Goal: Information Seeking & Learning: Find specific fact

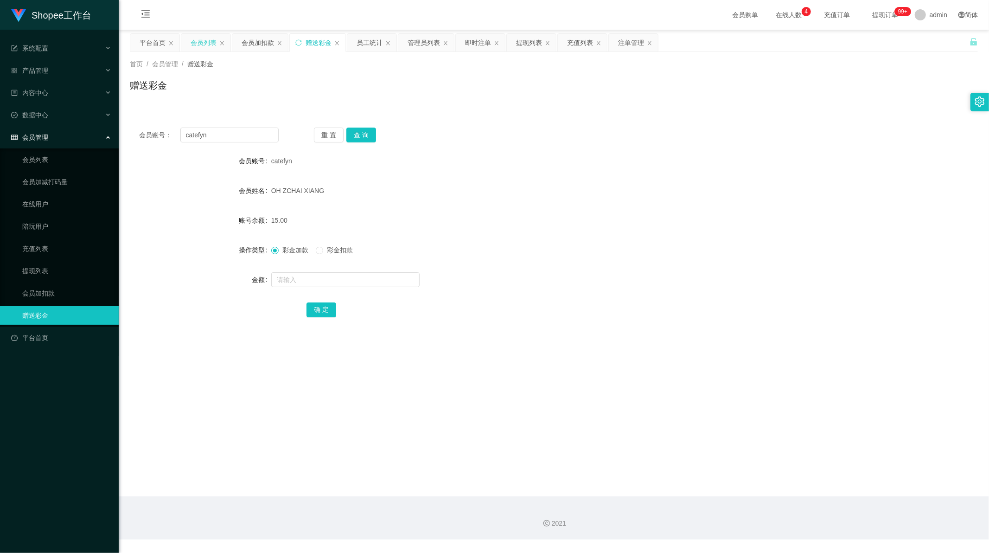
scroll to position [1, 0]
click at [254, 46] on div "会员加扣款" at bounding box center [258, 43] width 32 height 18
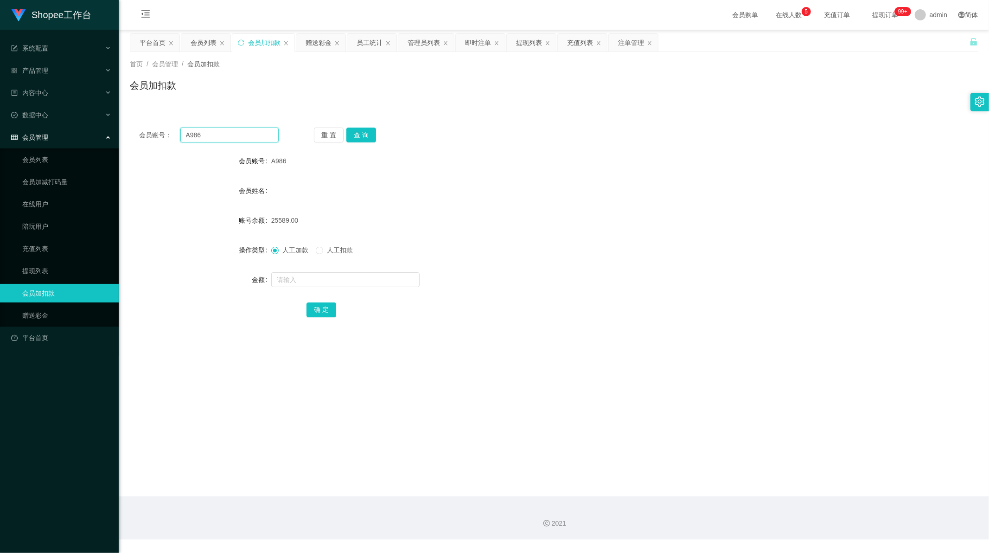
click at [221, 137] on input "A986" at bounding box center [229, 135] width 99 height 15
drag, startPoint x: 221, startPoint y: 137, endPoint x: 316, endPoint y: 135, distance: 95.1
click at [221, 137] on input "A986" at bounding box center [229, 135] width 99 height 15
paste input "3"
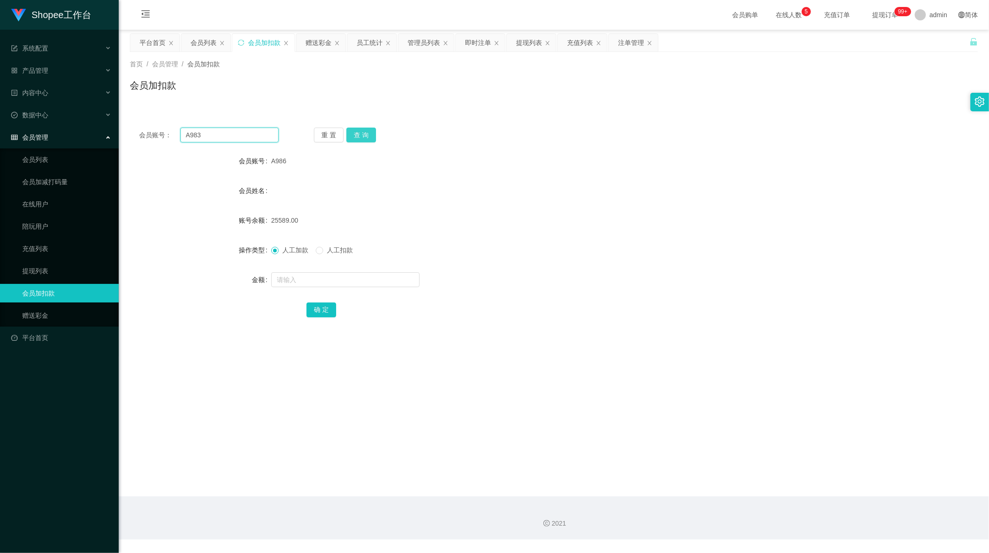
type input "A983"
click at [357, 132] on button "查 询" at bounding box center [361, 135] width 30 height 15
click at [298, 278] on input "text" at bounding box center [345, 279] width 148 height 15
type input "2"
click at [320, 311] on button "确 定" at bounding box center [322, 309] width 30 height 15
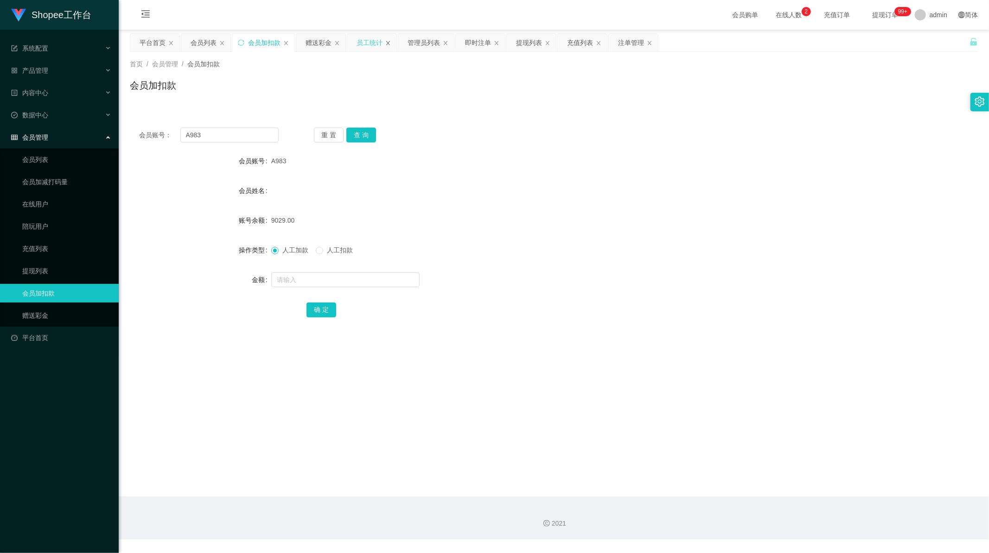
click at [388, 42] on icon "图标: close" at bounding box center [388, 43] width 6 height 6
click at [32, 112] on span "数据中心" at bounding box center [29, 114] width 37 height 7
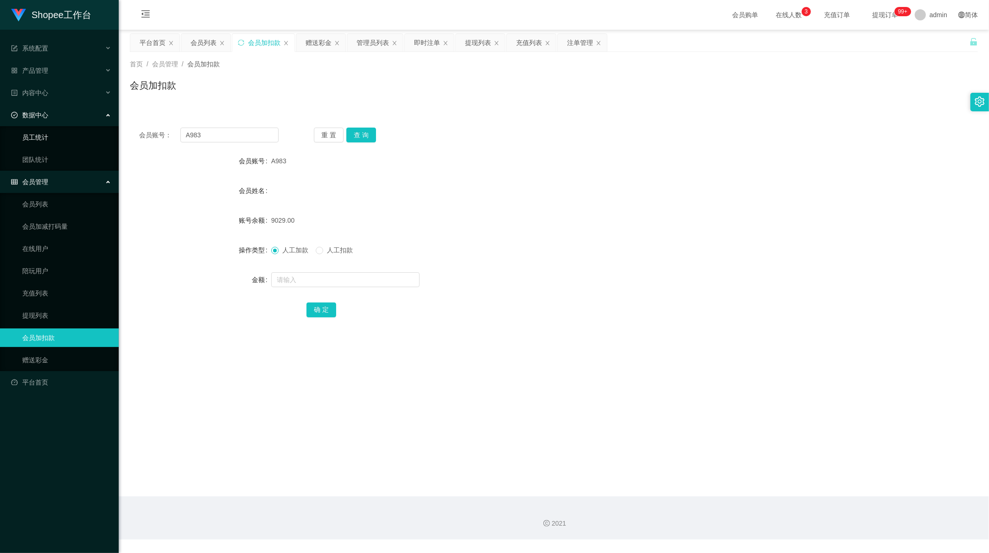
click at [36, 137] on link "员工统计" at bounding box center [66, 137] width 89 height 19
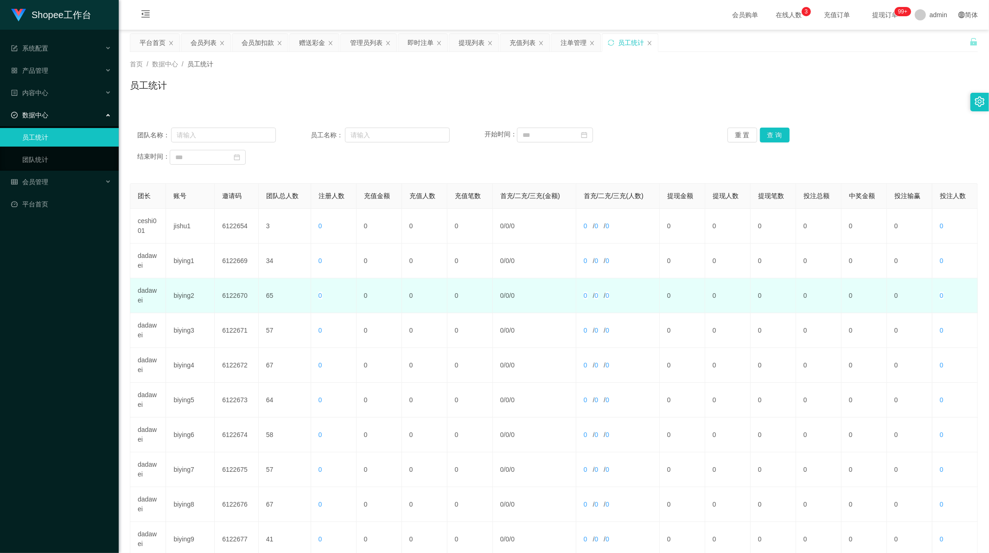
click at [145, 293] on td "dadawei" at bounding box center [148, 295] width 36 height 35
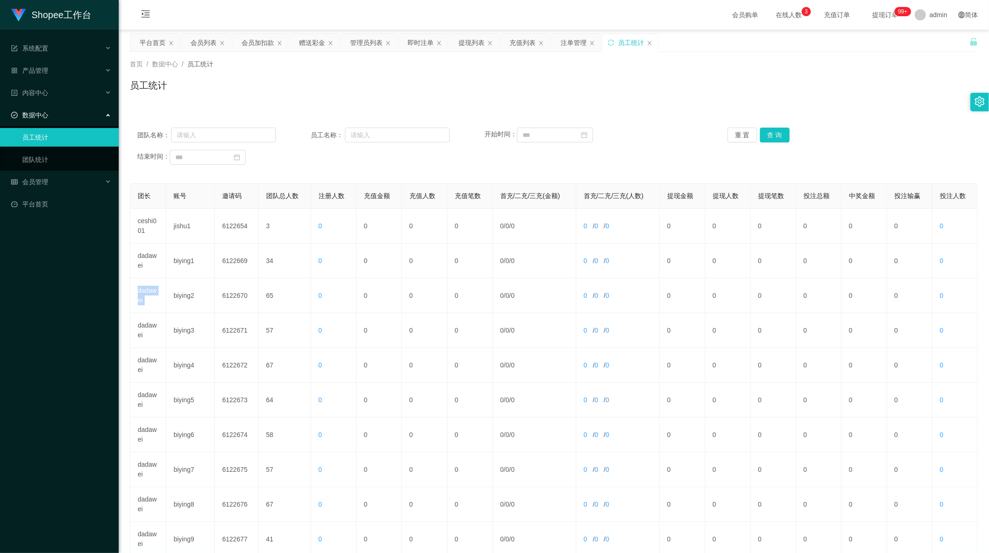
drag, startPoint x: 145, startPoint y: 293, endPoint x: 192, endPoint y: 187, distance: 115.8
click at [145, 293] on td "dadawei" at bounding box center [148, 295] width 36 height 35
copy td "dadawei"
click at [213, 137] on input "text" at bounding box center [223, 135] width 105 height 15
paste input "dadawei"
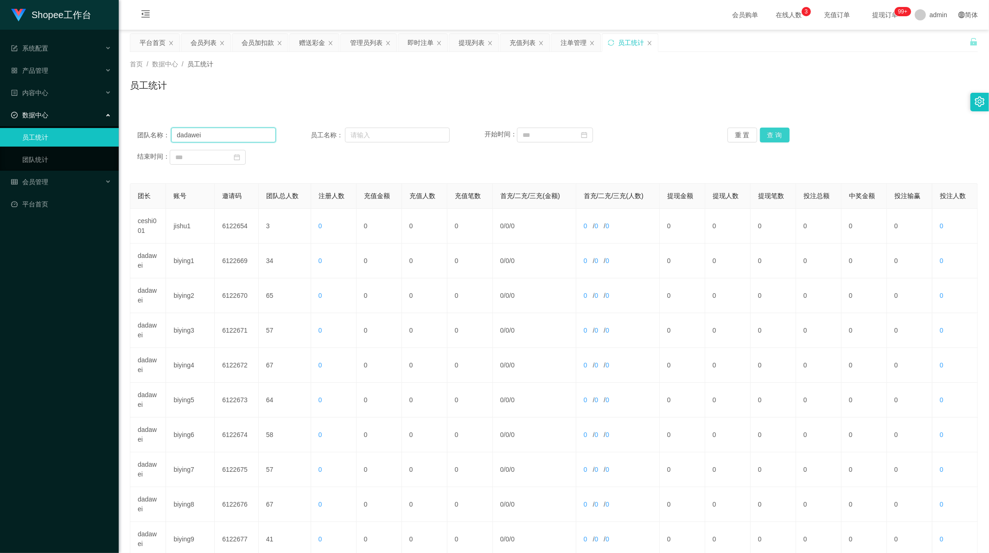
type input "dadawei"
click at [780, 132] on button "查 询" at bounding box center [775, 135] width 30 height 15
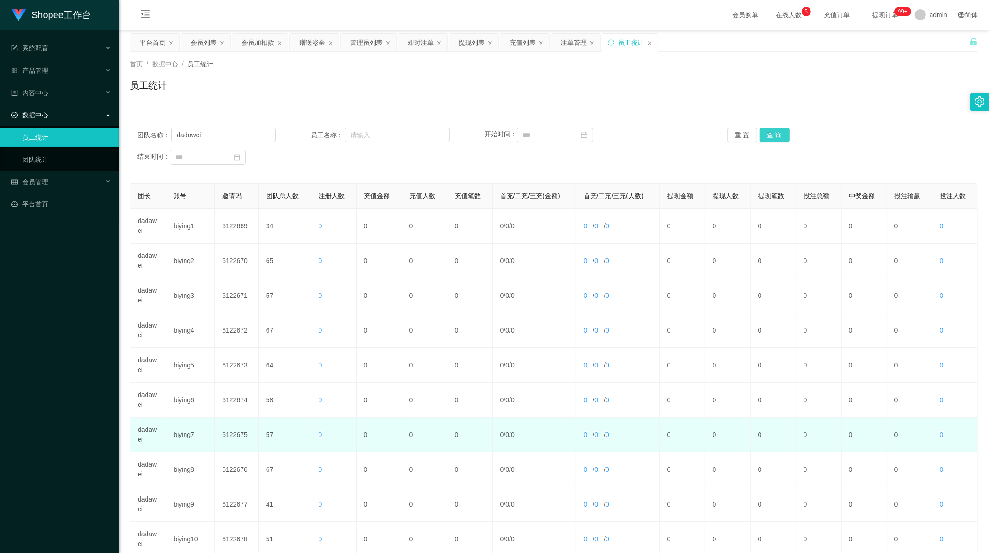
scroll to position [89, 0]
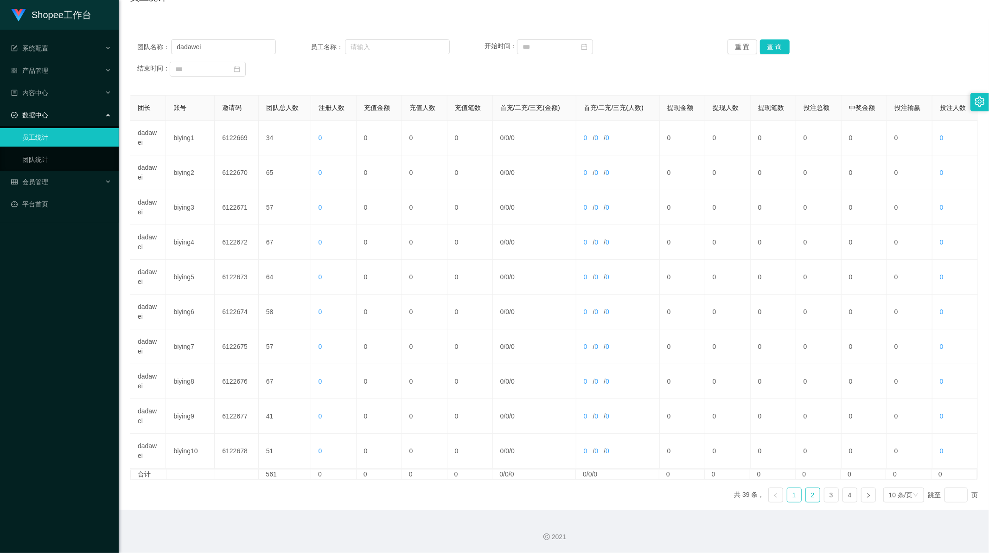
click at [806, 493] on link "2" at bounding box center [813, 495] width 14 height 14
click at [827, 495] on link "3" at bounding box center [831, 495] width 14 height 14
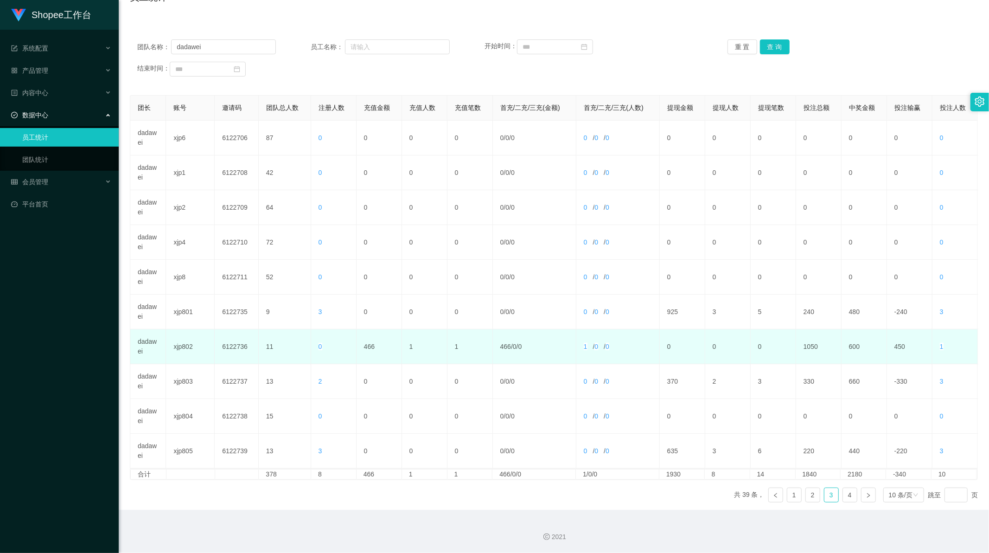
click at [370, 345] on td "466" at bounding box center [379, 346] width 45 height 35
copy td "466"
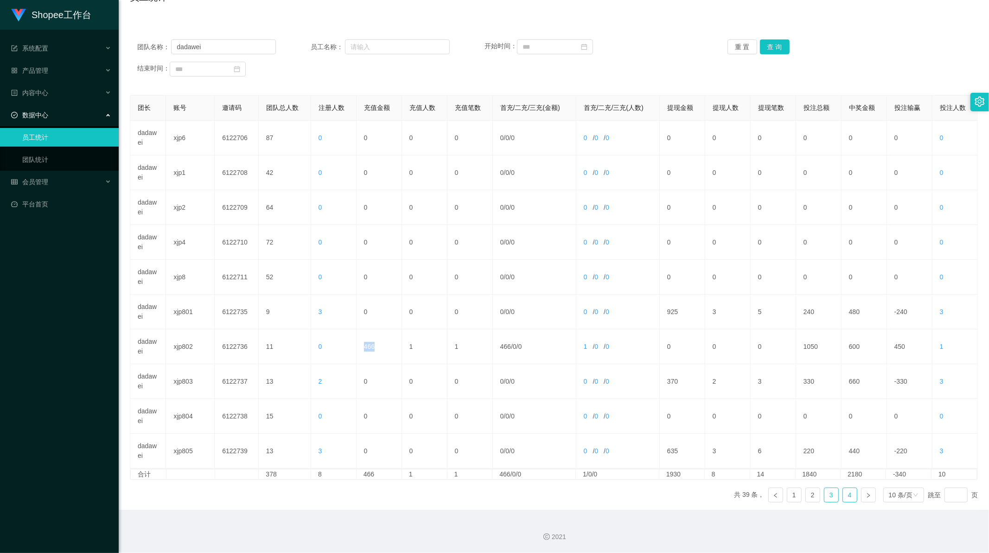
click at [843, 493] on link "4" at bounding box center [850, 495] width 14 height 14
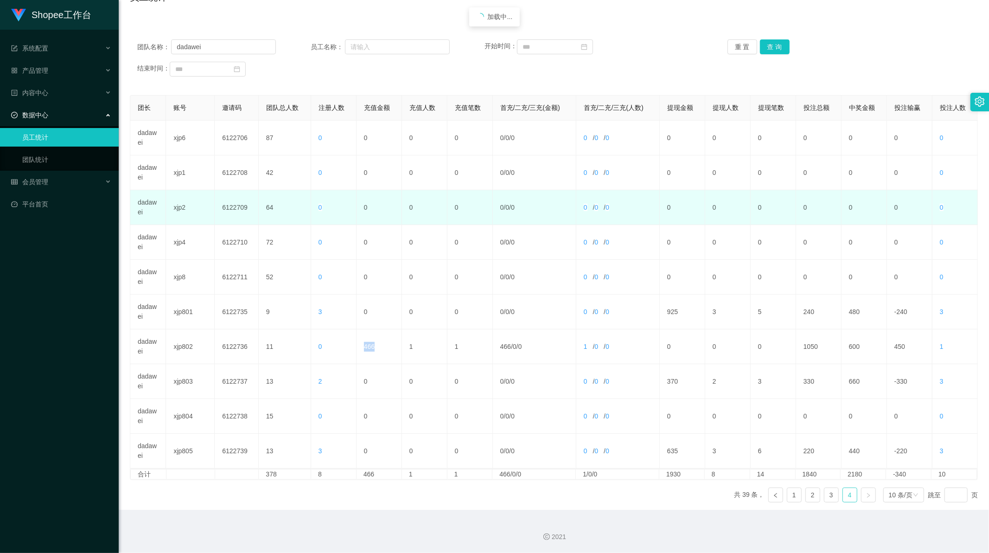
scroll to position [53, 0]
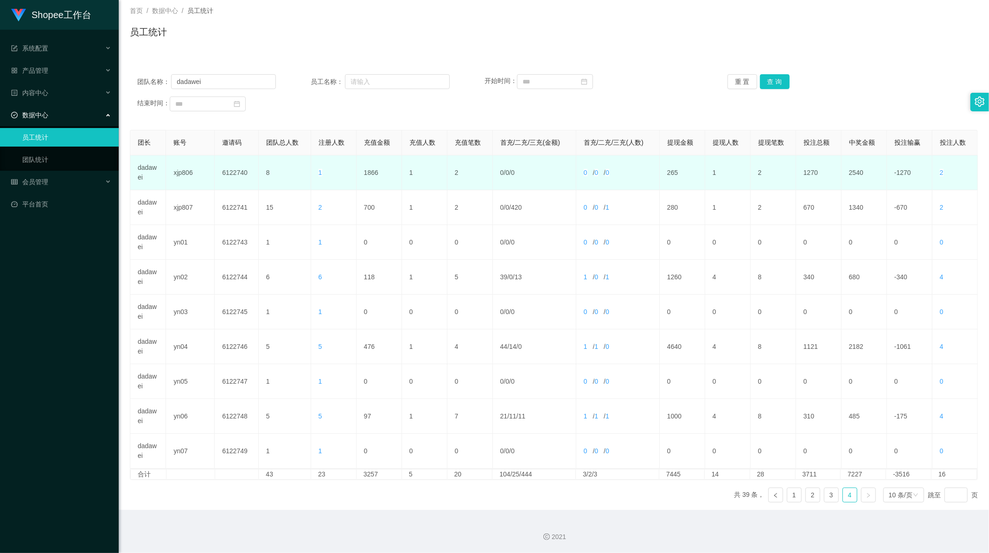
click at [370, 171] on td "1866" at bounding box center [379, 172] width 45 height 35
copy td "1866"
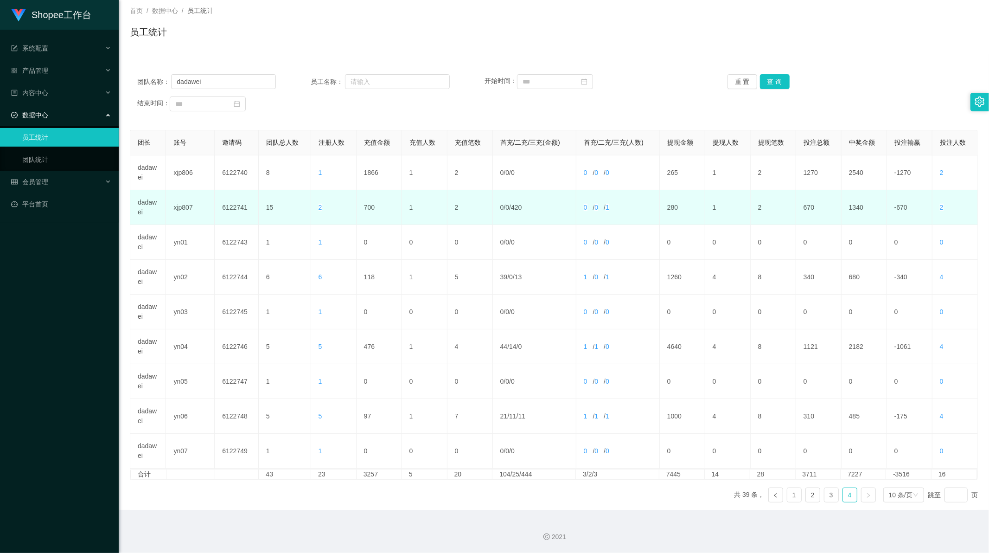
click at [364, 204] on td "700" at bounding box center [379, 207] width 45 height 35
copy td "700"
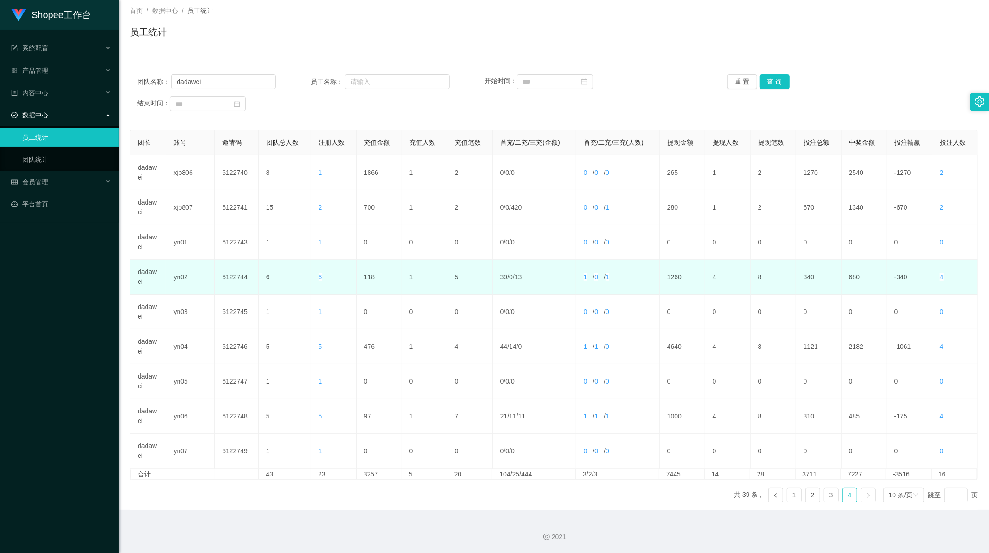
click at [367, 275] on td "118" at bounding box center [379, 277] width 45 height 35
copy td "118"
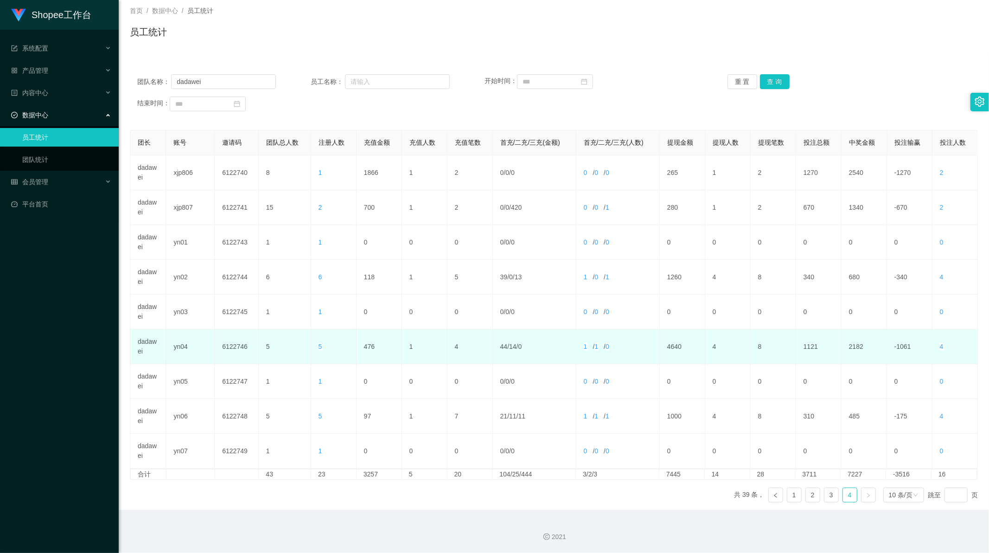
click at [367, 347] on td "476" at bounding box center [379, 346] width 45 height 35
copy td "476"
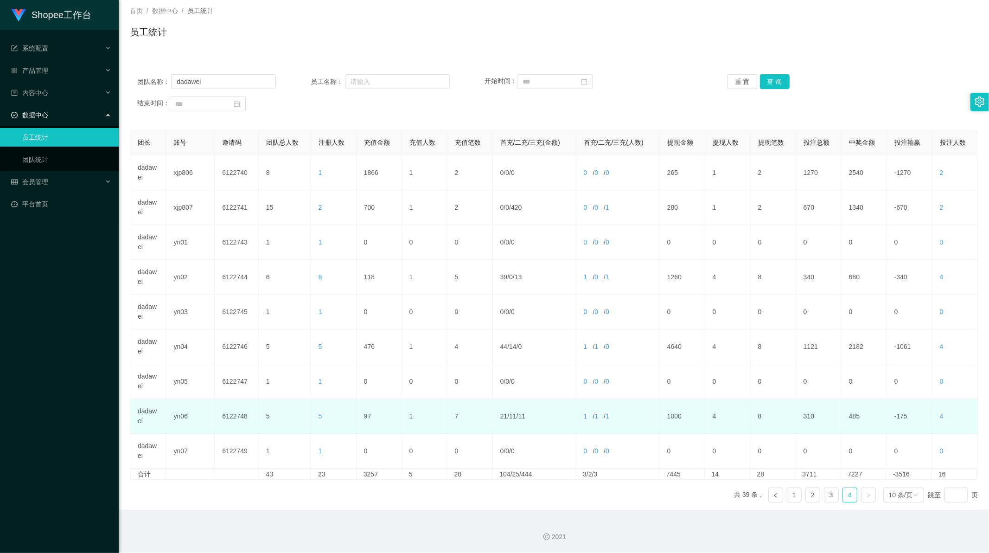
click at [365, 418] on td "97" at bounding box center [379, 416] width 45 height 35
copy td "97"
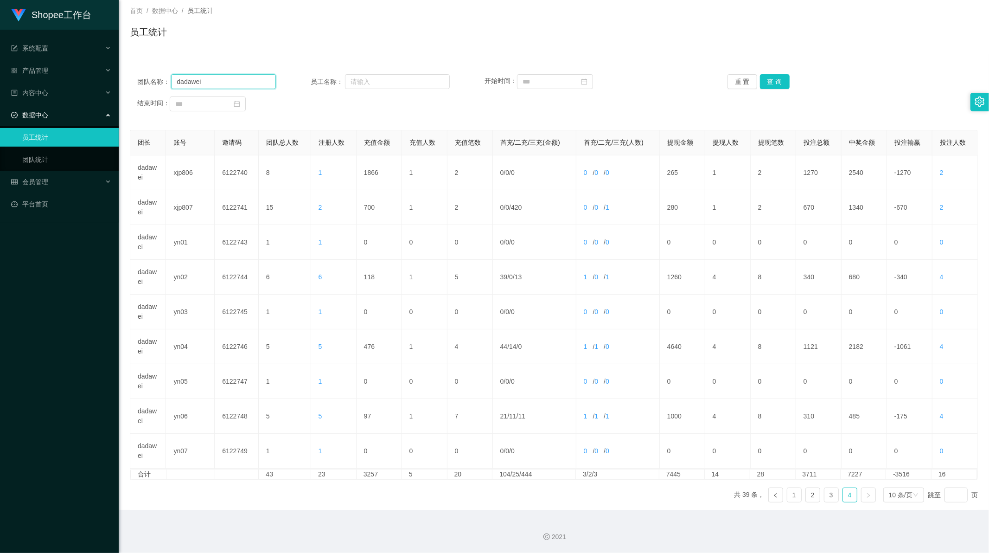
click at [219, 81] on input "dadawei" at bounding box center [223, 81] width 105 height 15
click at [781, 79] on button "查 询" at bounding box center [775, 81] width 30 height 15
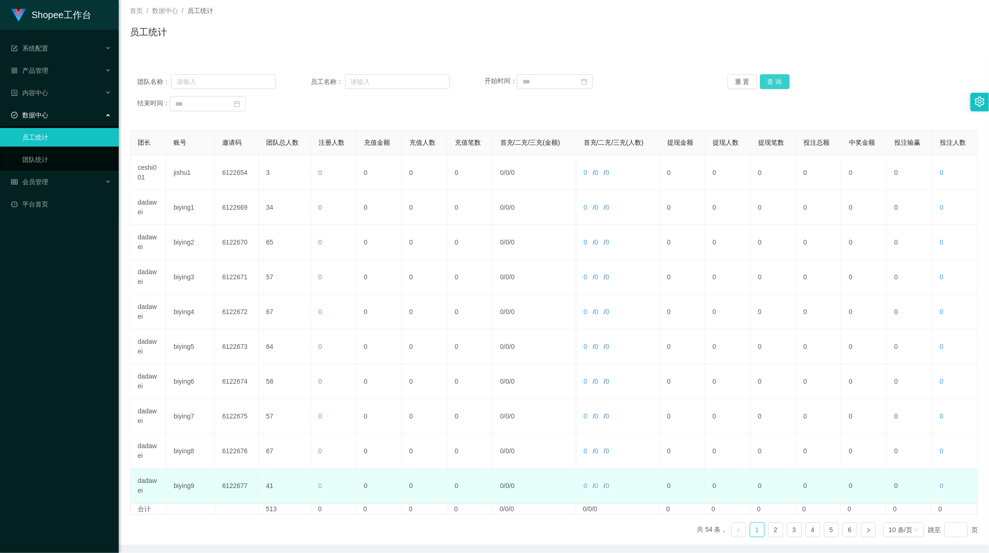
scroll to position [89, 0]
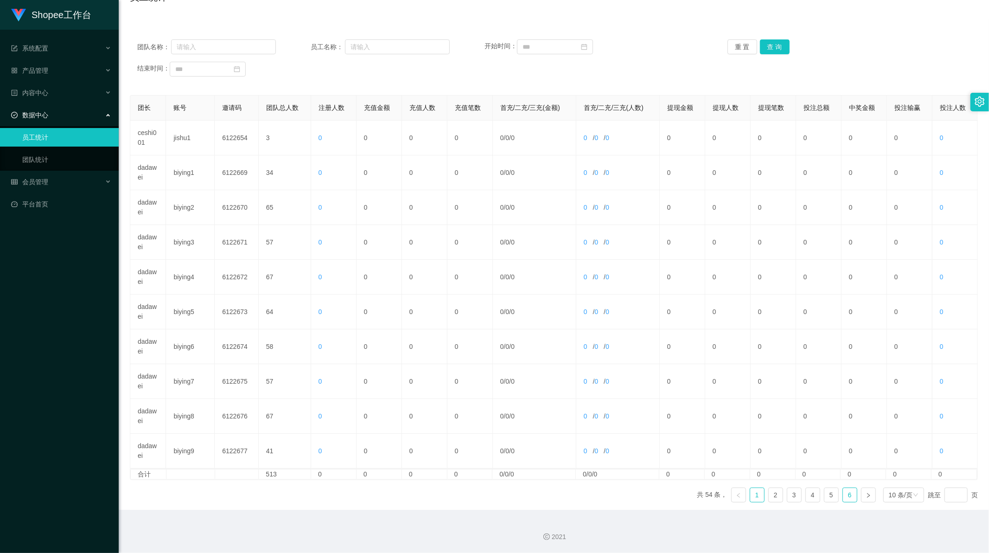
click at [849, 495] on link "6" at bounding box center [850, 495] width 14 height 14
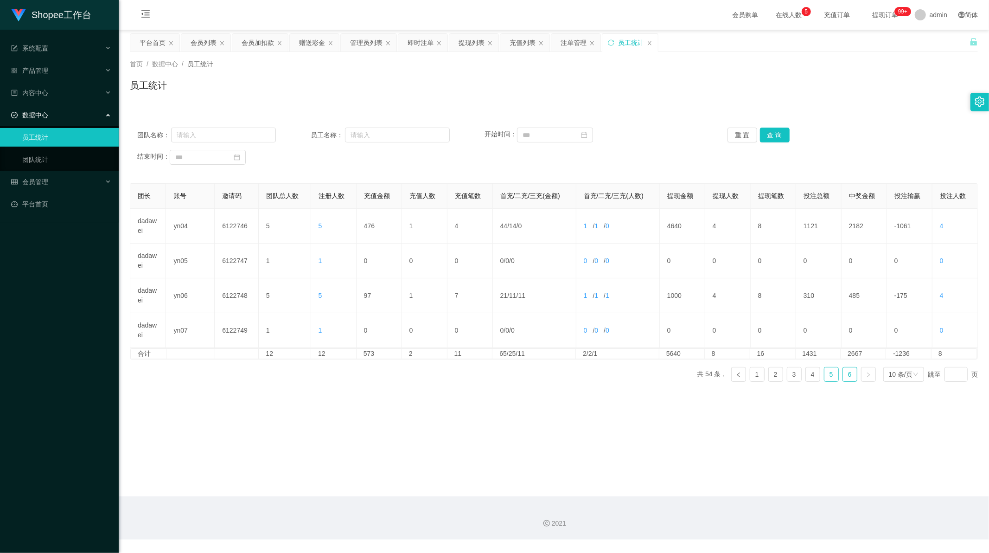
click at [824, 375] on link "5" at bounding box center [831, 374] width 14 height 14
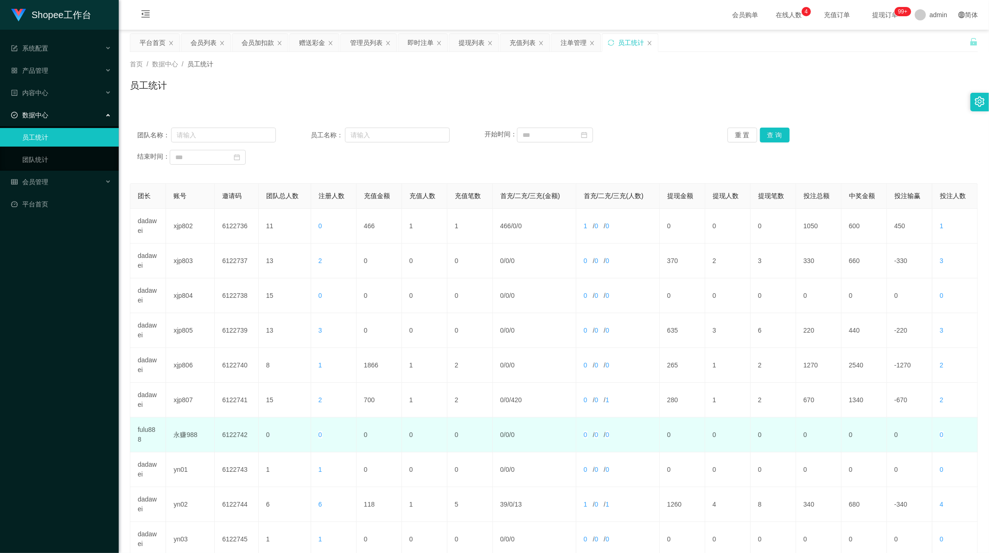
click at [142, 431] on td "fulu888" at bounding box center [148, 434] width 36 height 35
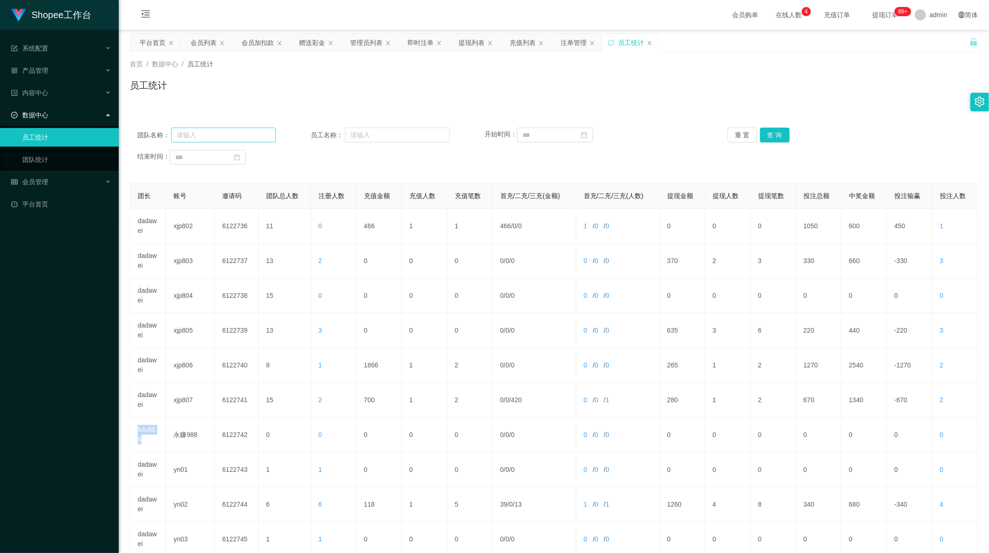
copy td "fulu888"
drag, startPoint x: 213, startPoint y: 135, endPoint x: 299, endPoint y: 136, distance: 85.8
click at [214, 136] on input "text" at bounding box center [223, 135] width 105 height 15
paste input "fulu888"
type input "fulu888"
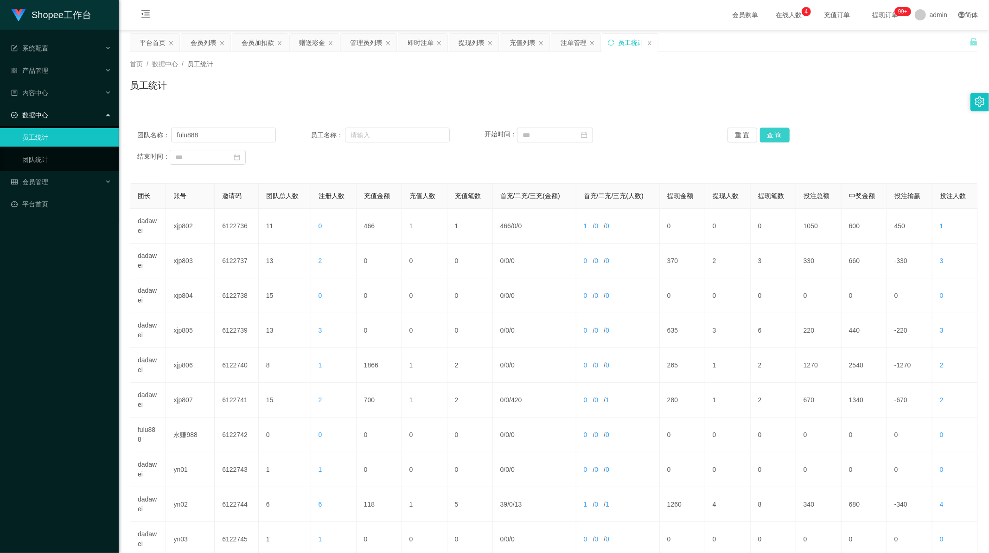
click at [772, 129] on button "查 询" at bounding box center [775, 135] width 30 height 15
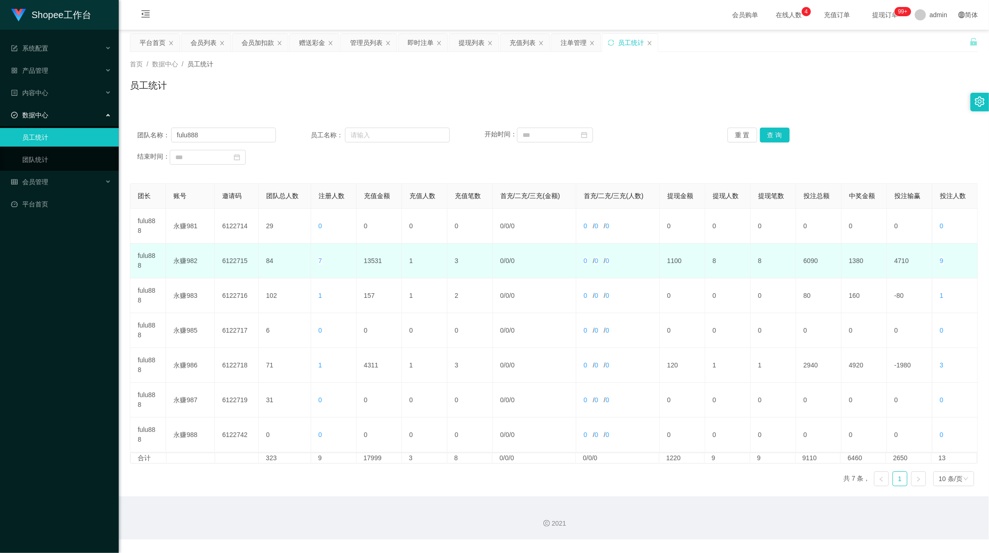
click at [367, 258] on td "13531" at bounding box center [379, 260] width 45 height 35
copy td "13531"
click at [365, 261] on td "13531" at bounding box center [379, 260] width 45 height 35
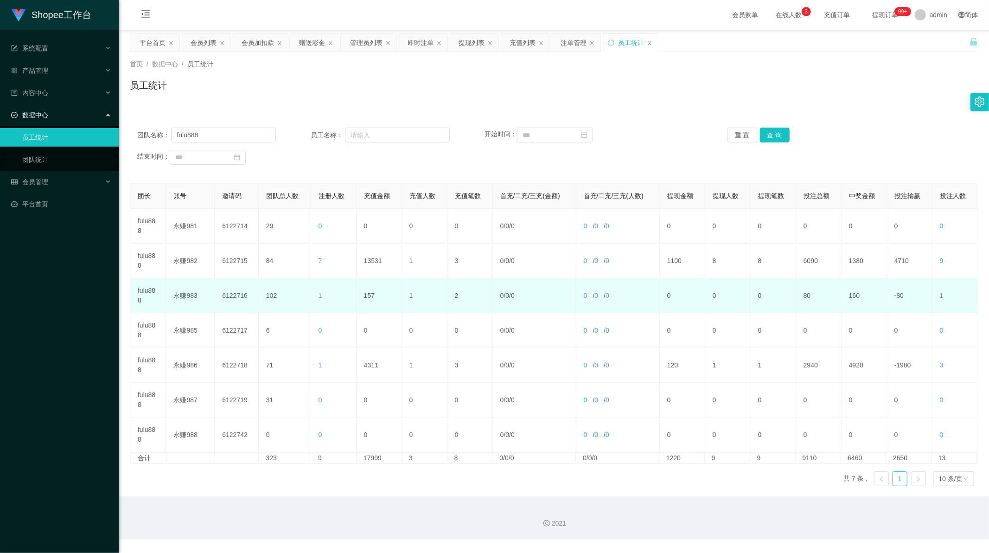
click at [367, 297] on td "157" at bounding box center [379, 295] width 45 height 35
copy td "157"
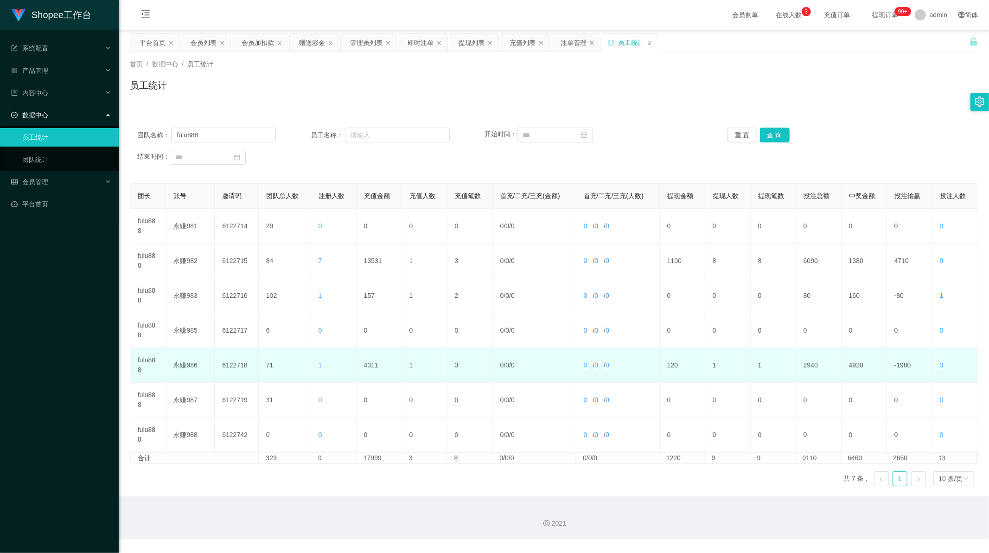
click at [367, 364] on td "4311" at bounding box center [379, 365] width 45 height 35
